Goal: Go to known website: Access a specific website the user already knows

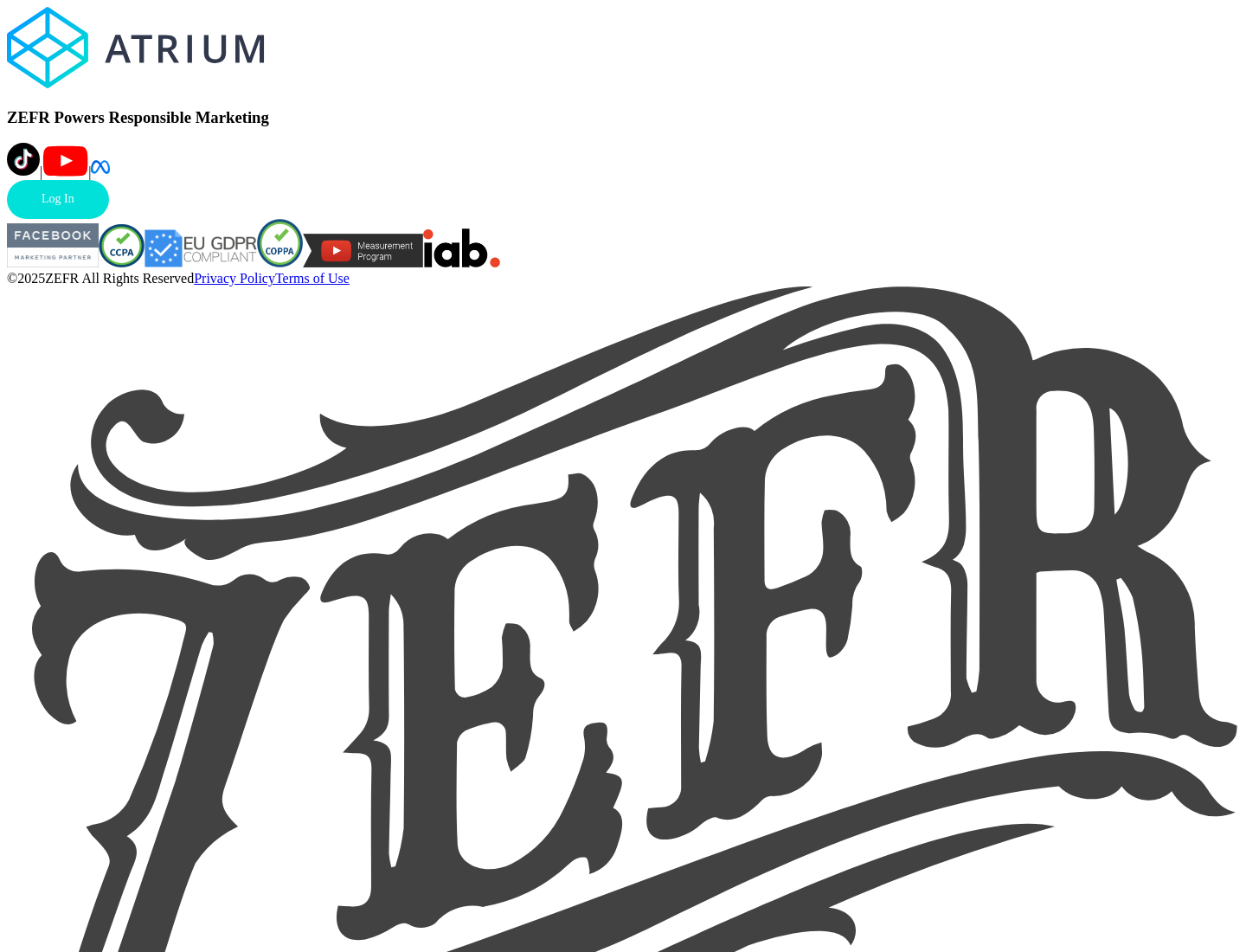
click at [109, 219] on link "Log In" at bounding box center [58, 200] width 102 height 39
